Goal: Find specific page/section

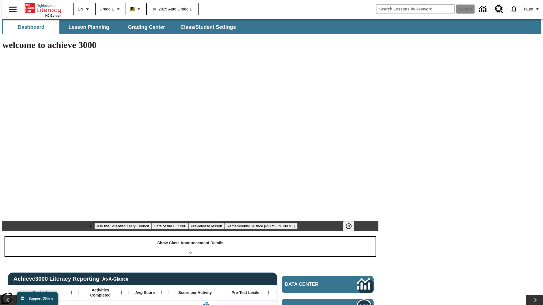
click at [190, 237] on div "Show Class Announcement Details" at bounding box center [190, 246] width 370 height 19
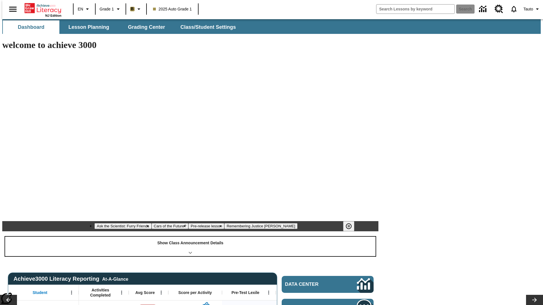
click at [190, 237] on div "Show Class Announcement Details" at bounding box center [190, 246] width 370 height 19
